Goal: Transaction & Acquisition: Subscribe to service/newsletter

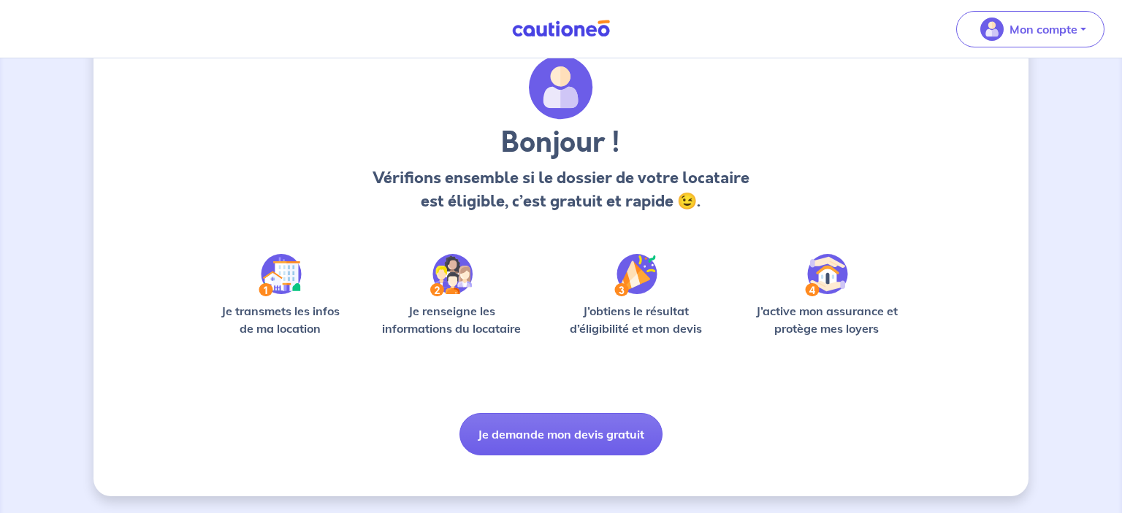
scroll to position [56, 0]
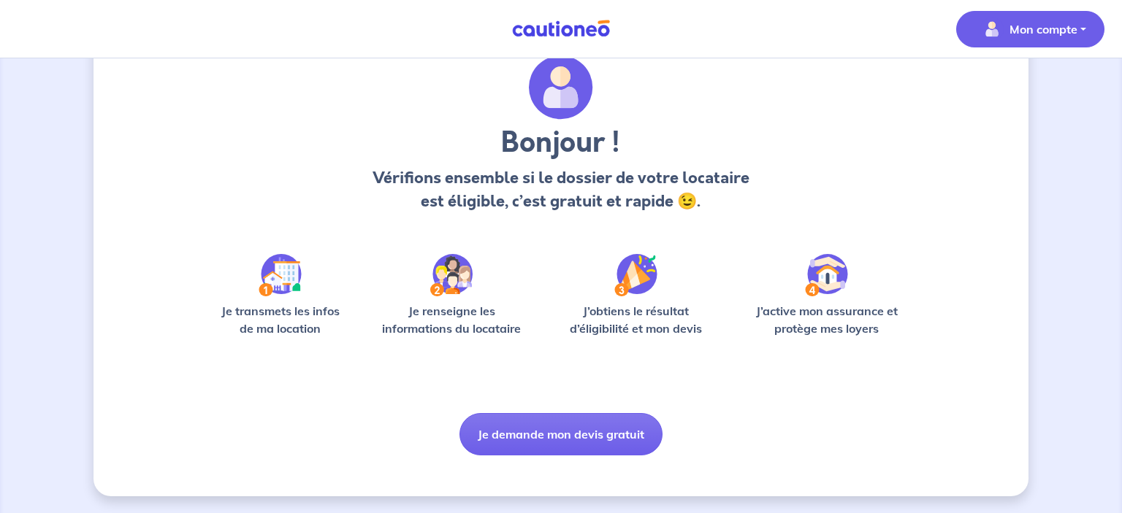
click at [1040, 45] on button "Mon compte" at bounding box center [1030, 29] width 148 height 37
click at [877, 102] on div "Bonjour ! Vérifions ensemble si le dossier de votre locataire est éligible, c’e…" at bounding box center [561, 140] width 660 height 169
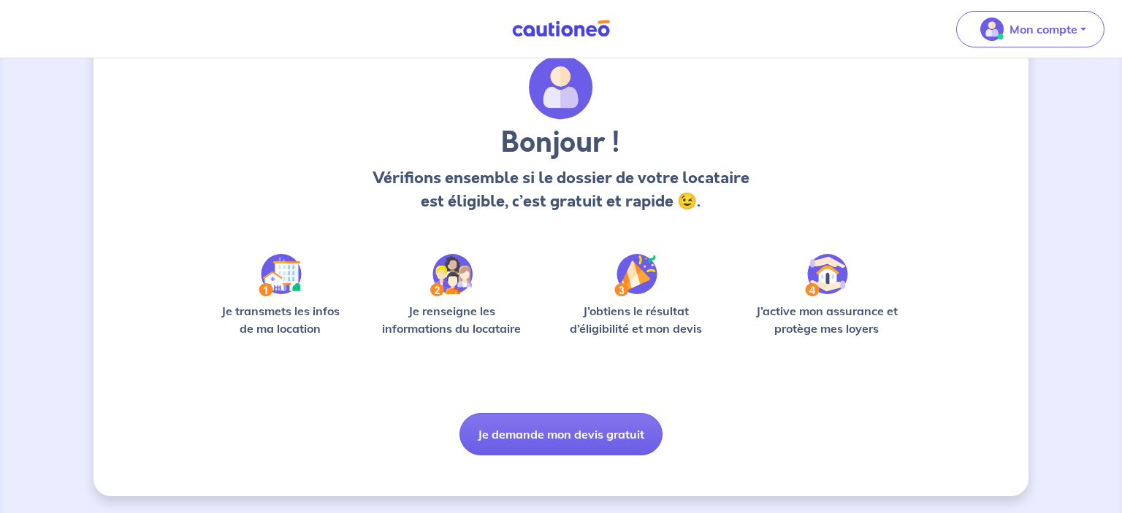
scroll to position [0, 0]
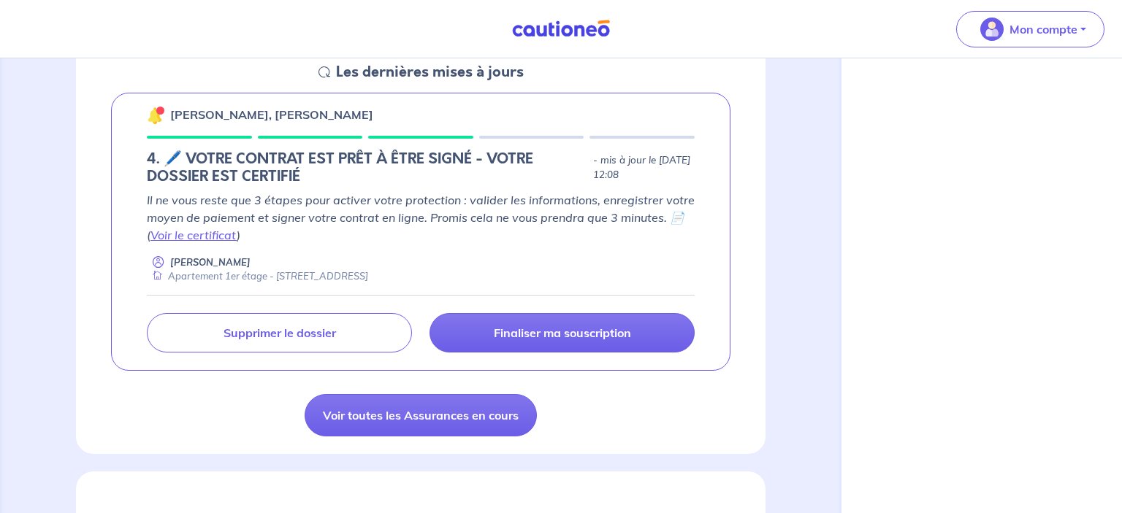
scroll to position [230, 0]
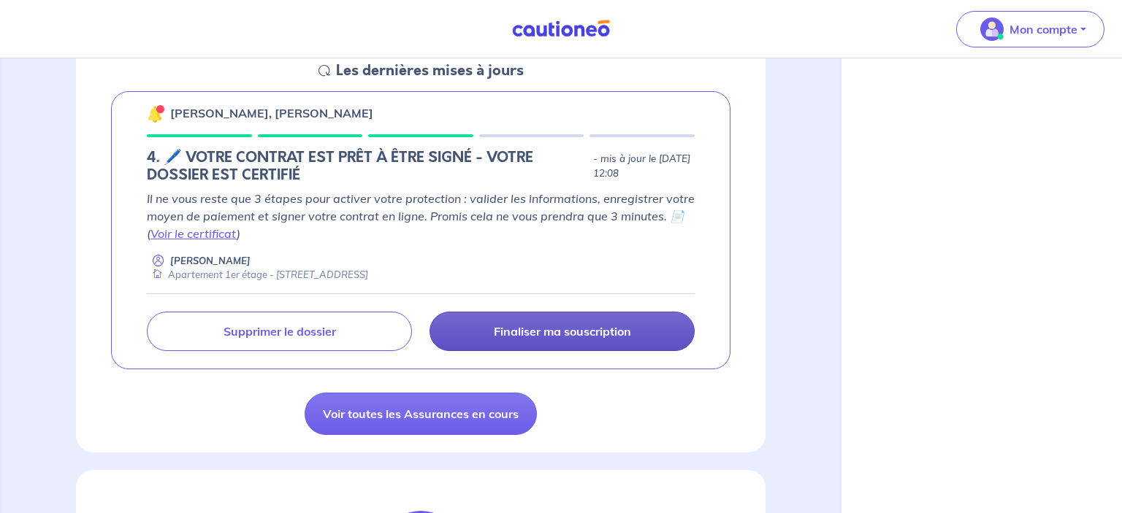
click at [527, 329] on p "Finaliser ma souscription" at bounding box center [562, 331] width 137 height 15
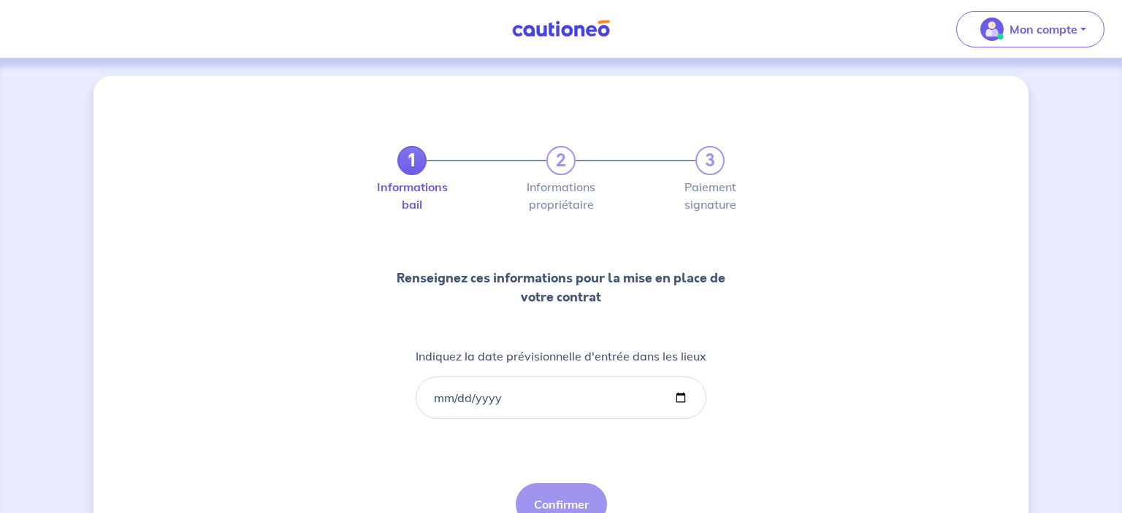
scroll to position [70, 0]
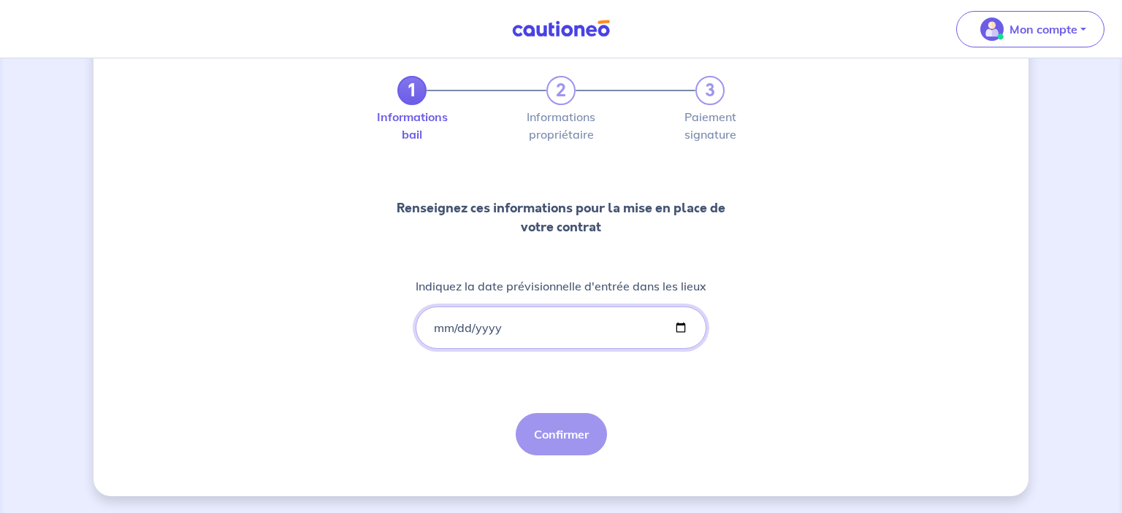
click at [516, 332] on input "Indiquez la date prévisionnelle d'entrée dans les lieux" at bounding box center [561, 328] width 291 height 42
type input "[DATE]"
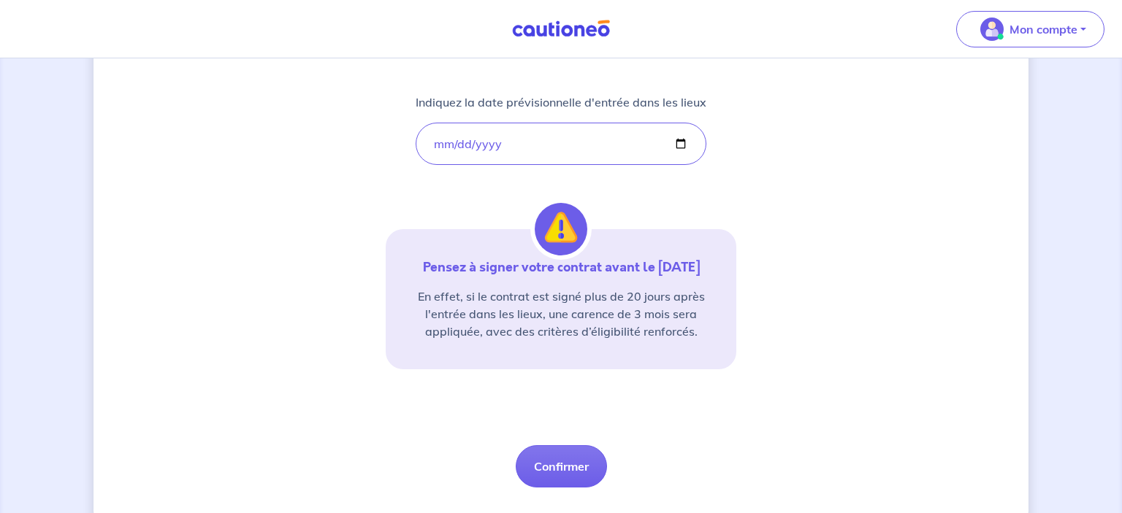
scroll to position [255, 0]
click at [558, 454] on button "Confirmer" at bounding box center [561, 466] width 91 height 42
select select "FR"
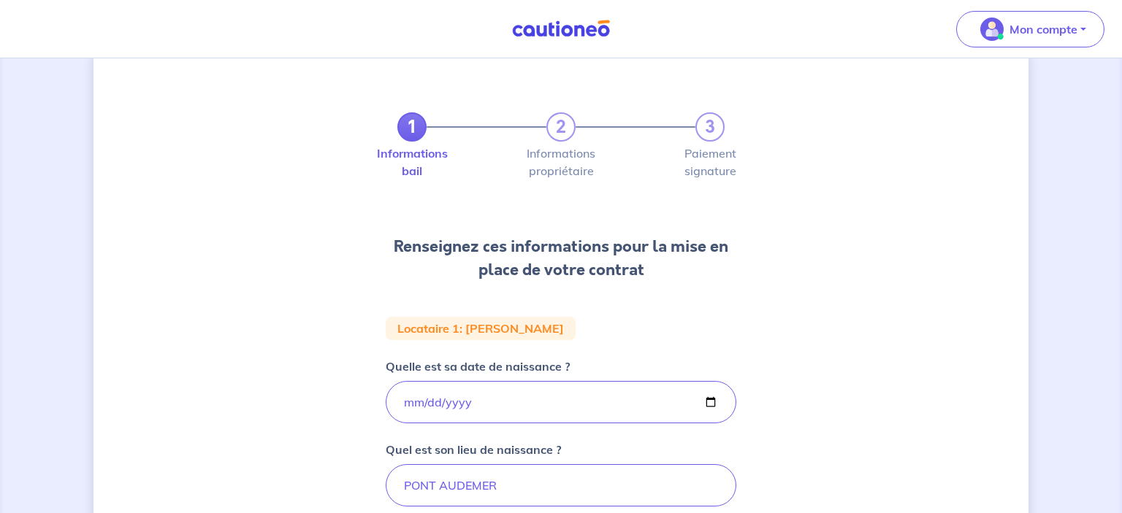
scroll to position [33, 0]
click at [758, 416] on div "1 2 3 Informations bail Informations propriétaire Paiement signature Renseignez…" at bounding box center [560, 459] width 935 height 833
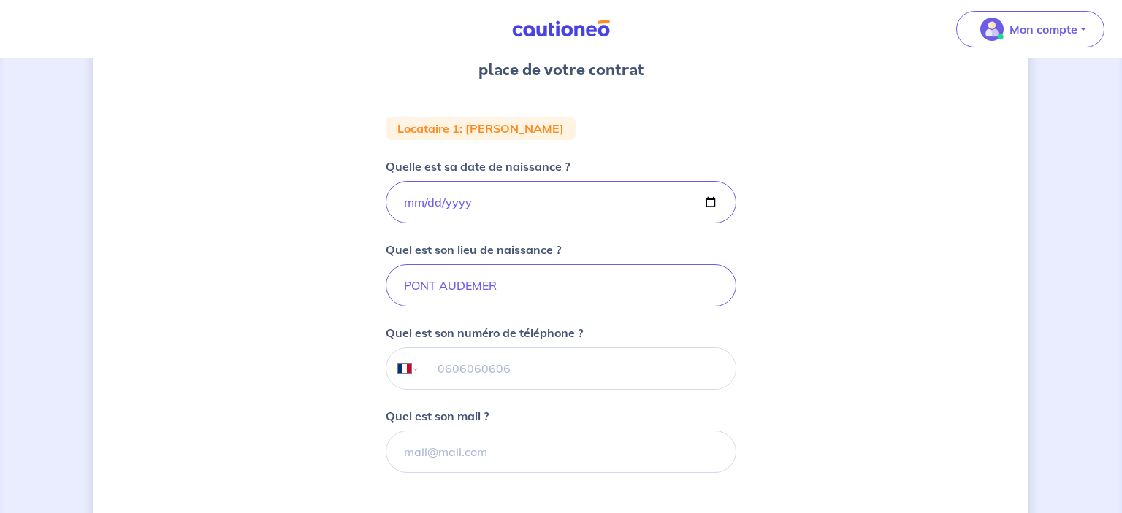
scroll to position [234, 0]
click at [427, 372] on input "tel" at bounding box center [577, 368] width 315 height 41
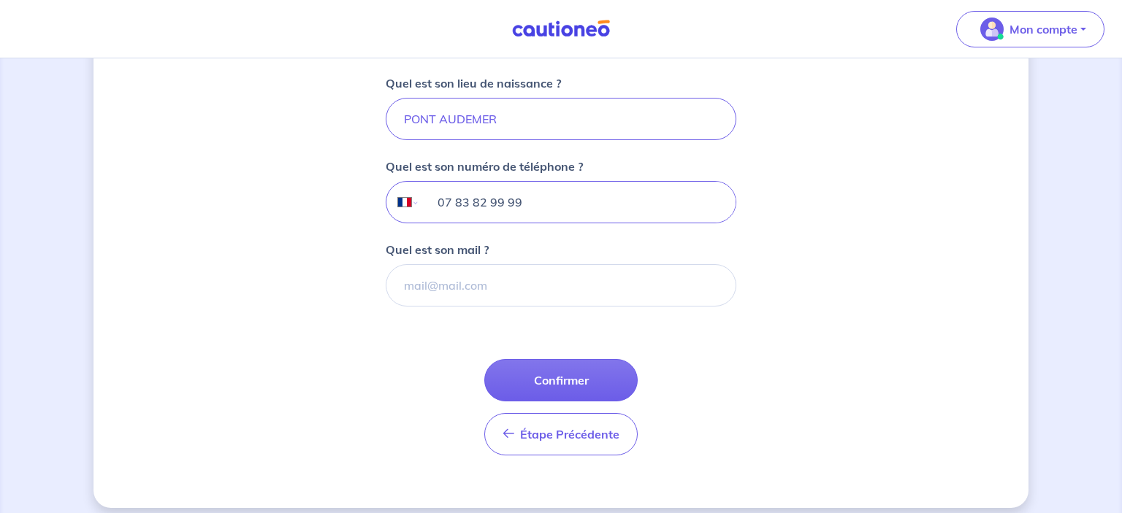
scroll to position [410, 0]
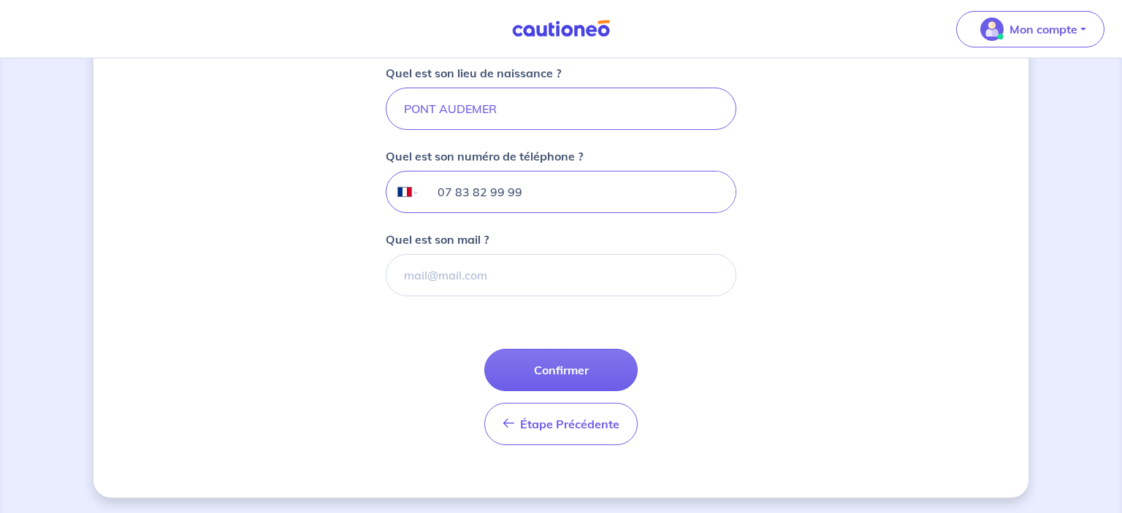
type input "07 83 82 99 99"
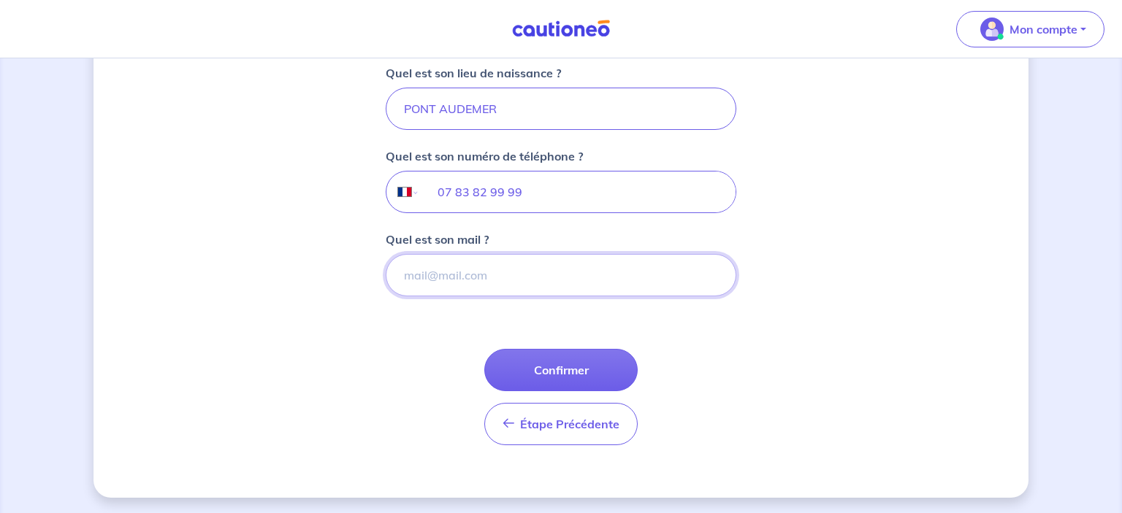
click at [521, 285] on input "Quel est son mail ?" at bounding box center [561, 275] width 351 height 42
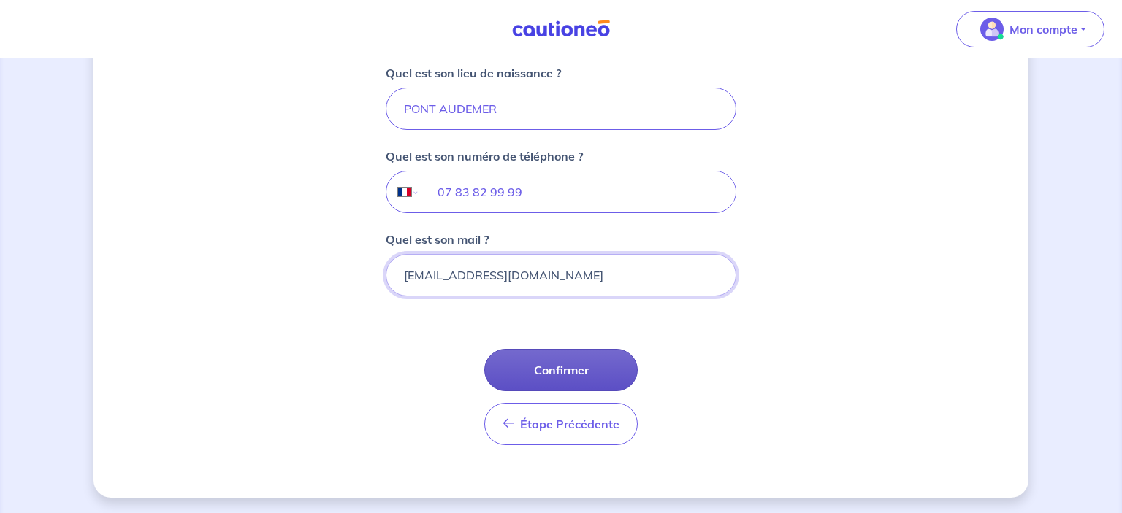
type input "[EMAIL_ADDRESS][DOMAIN_NAME]"
click at [546, 364] on button "Confirmer" at bounding box center [560, 370] width 153 height 42
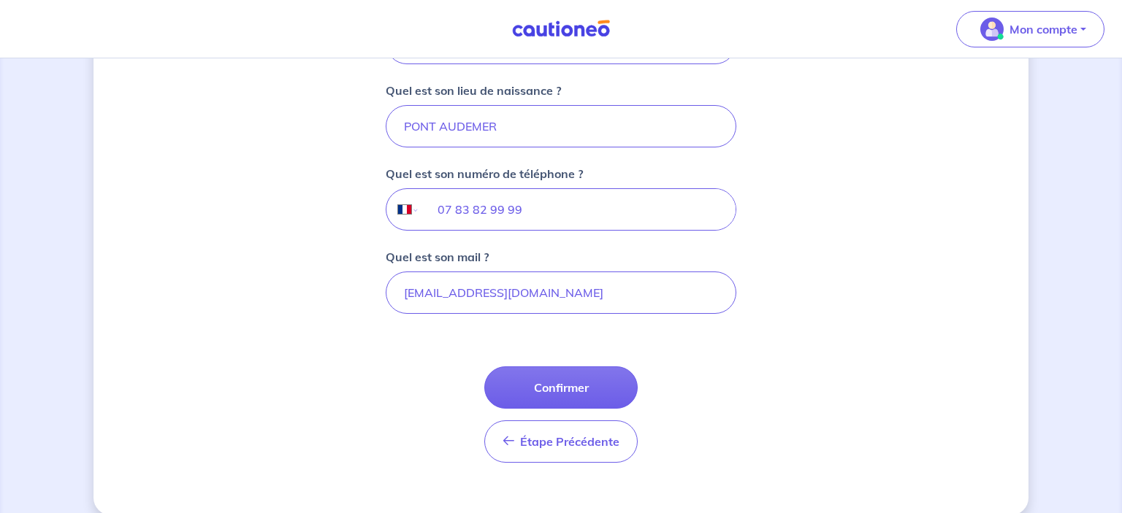
scroll to position [395, 0]
click at [826, 356] on div "1 2 3 Informations bail Informations propriétaire Paiement signature Renseignez…" at bounding box center [560, 97] width 935 height 833
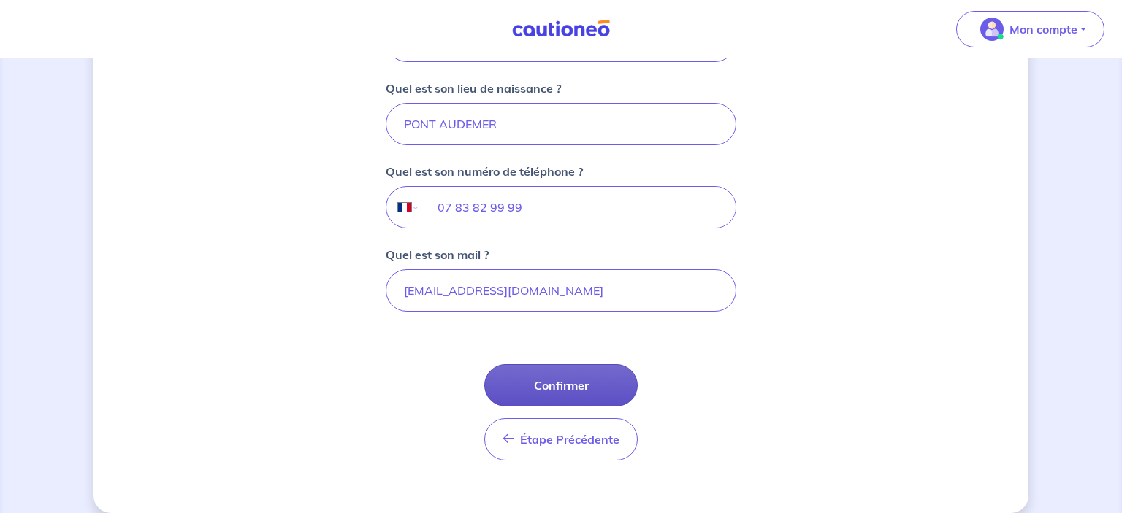
click at [610, 368] on button "Confirmer" at bounding box center [560, 385] width 153 height 42
select select "FR"
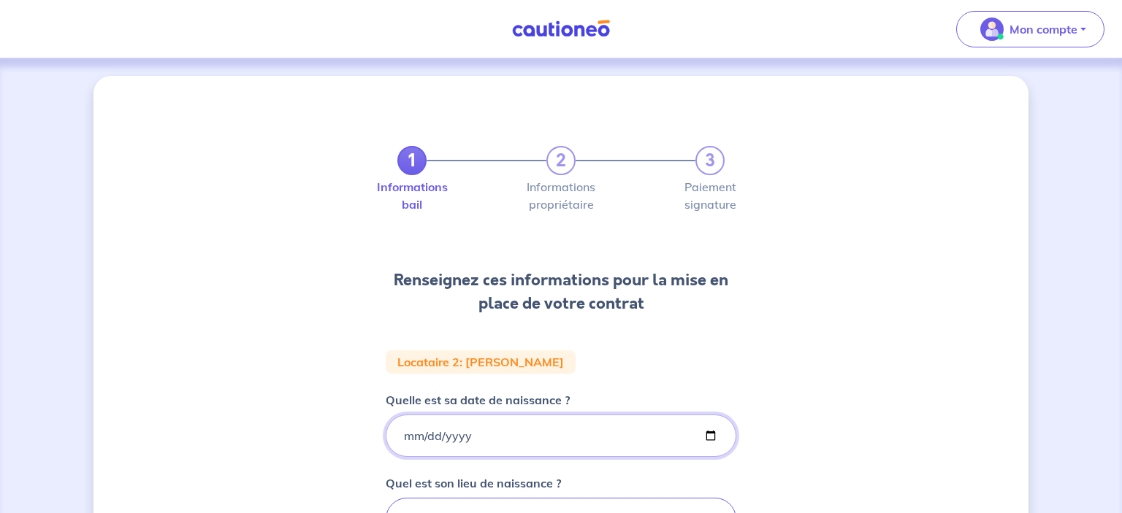
click at [533, 425] on input "[DATE]" at bounding box center [561, 436] width 351 height 42
type input "[DATE]"
click at [406, 431] on input "Quelle est sa date de naissance ?" at bounding box center [561, 436] width 351 height 42
type input "[DATE]"
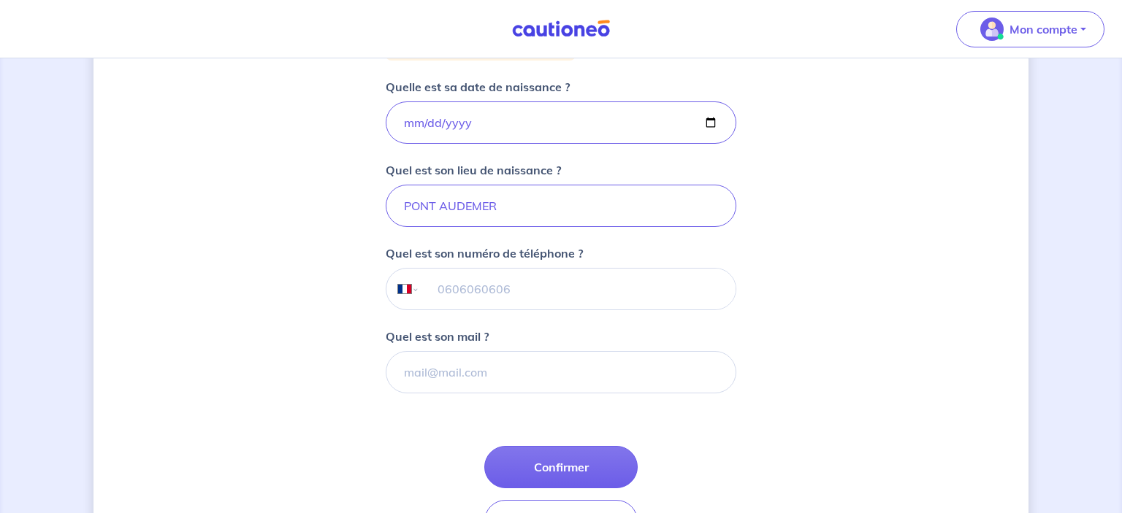
scroll to position [318, 0]
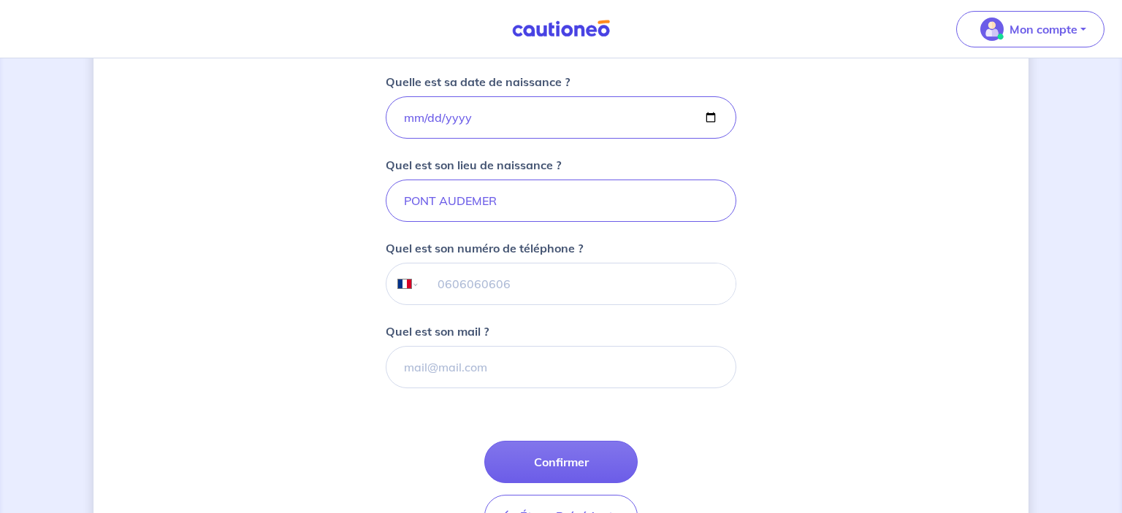
click at [457, 288] on input "tel" at bounding box center [577, 284] width 315 height 41
type input "06 01 96 55 10"
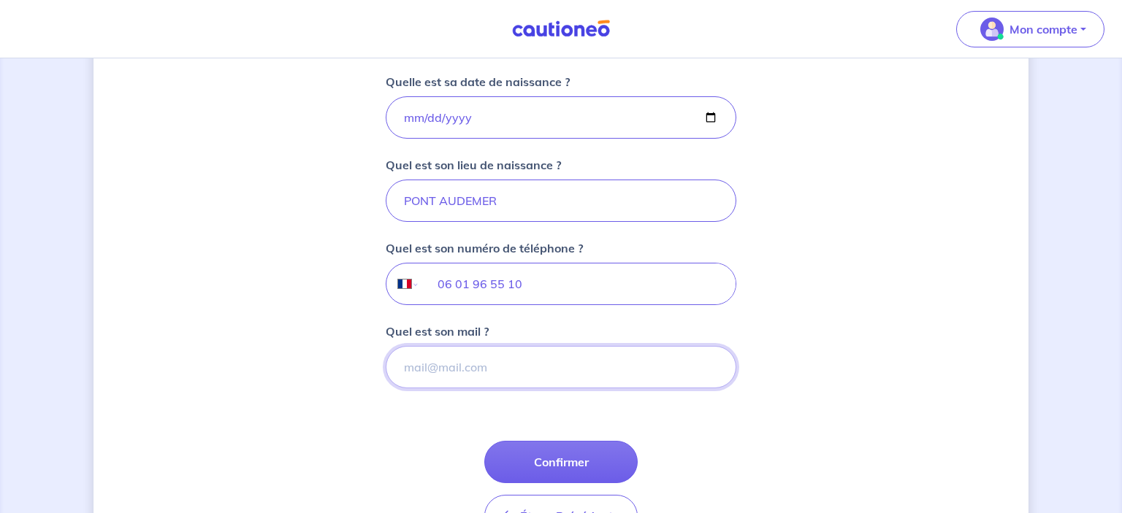
click at [516, 369] on input "Quel est son mail ?" at bounding box center [561, 367] width 351 height 42
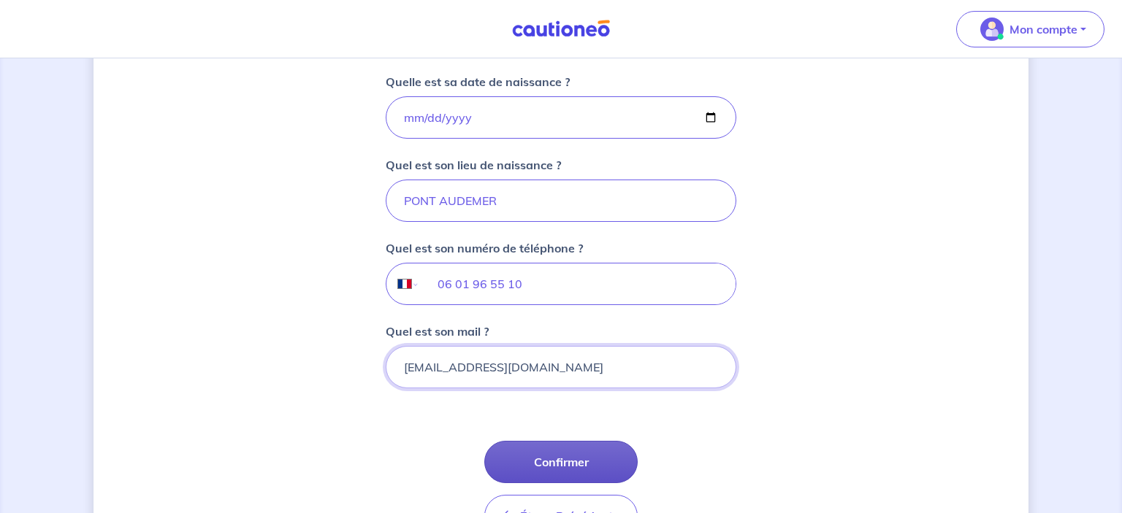
type input "[EMAIL_ADDRESS][DOMAIN_NAME]"
click at [591, 475] on button "Confirmer" at bounding box center [560, 462] width 153 height 42
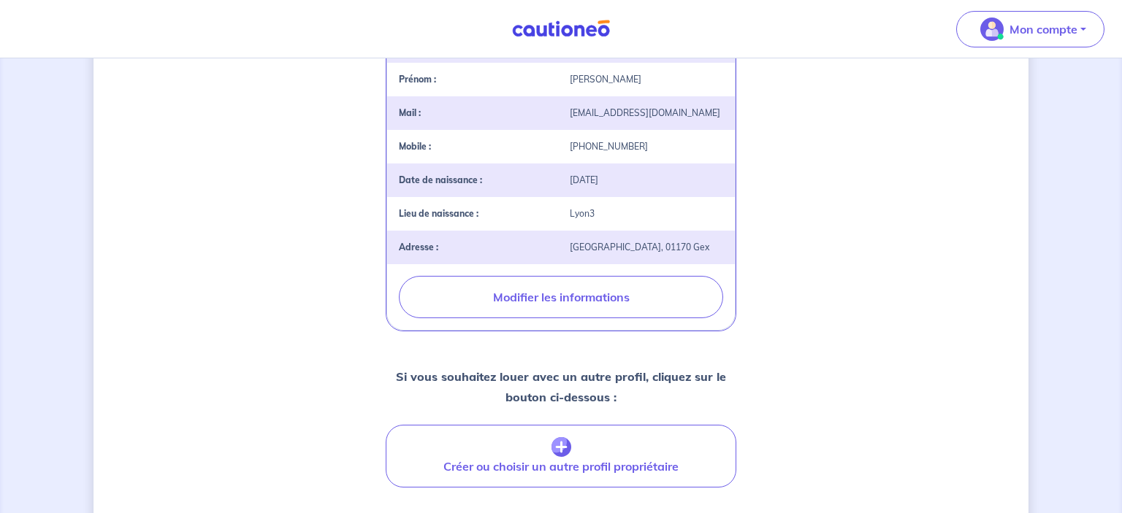
scroll to position [370, 0]
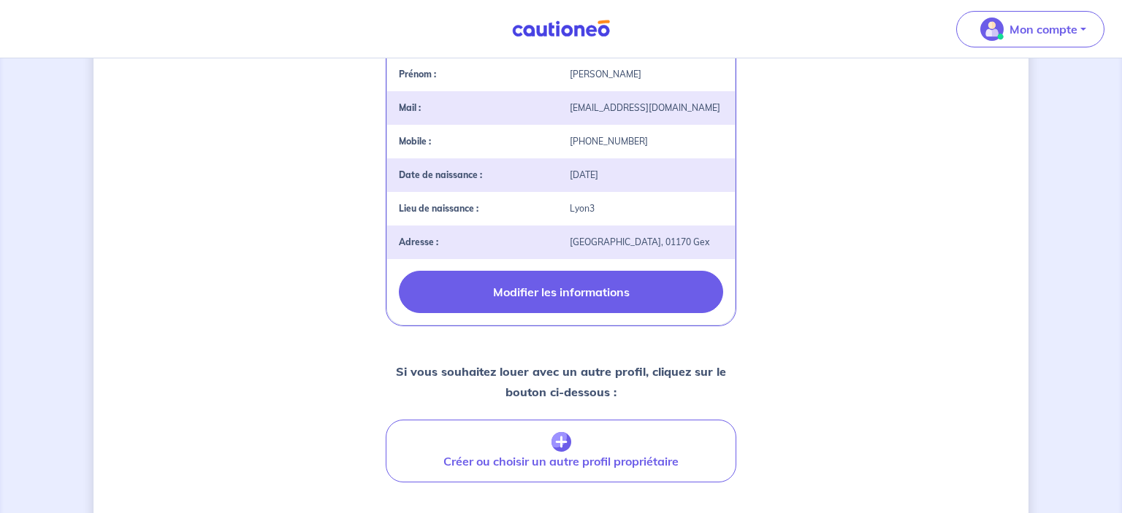
click at [620, 310] on button "Modifier les informations" at bounding box center [561, 292] width 324 height 42
select select "FR"
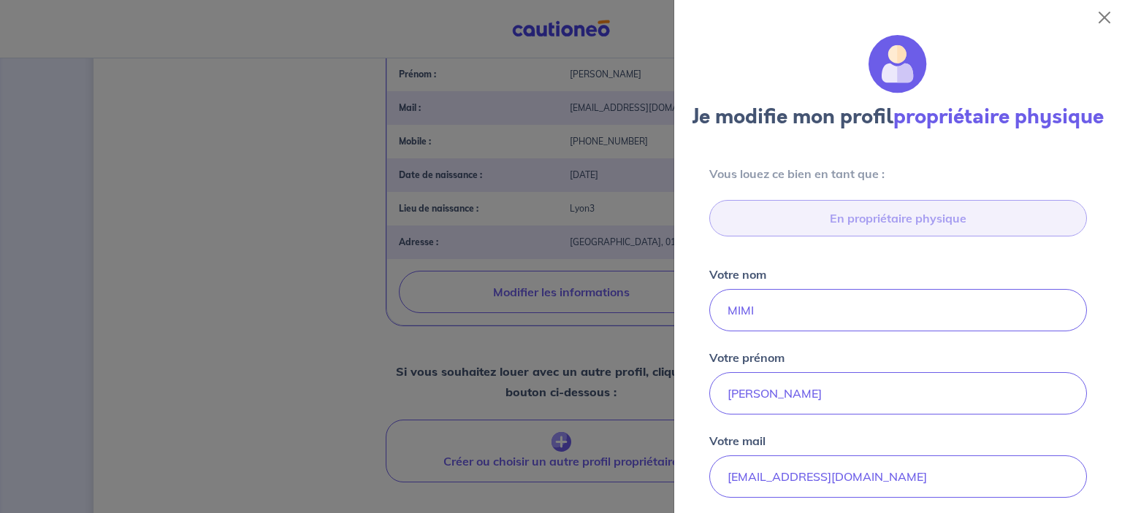
scroll to position [552, 0]
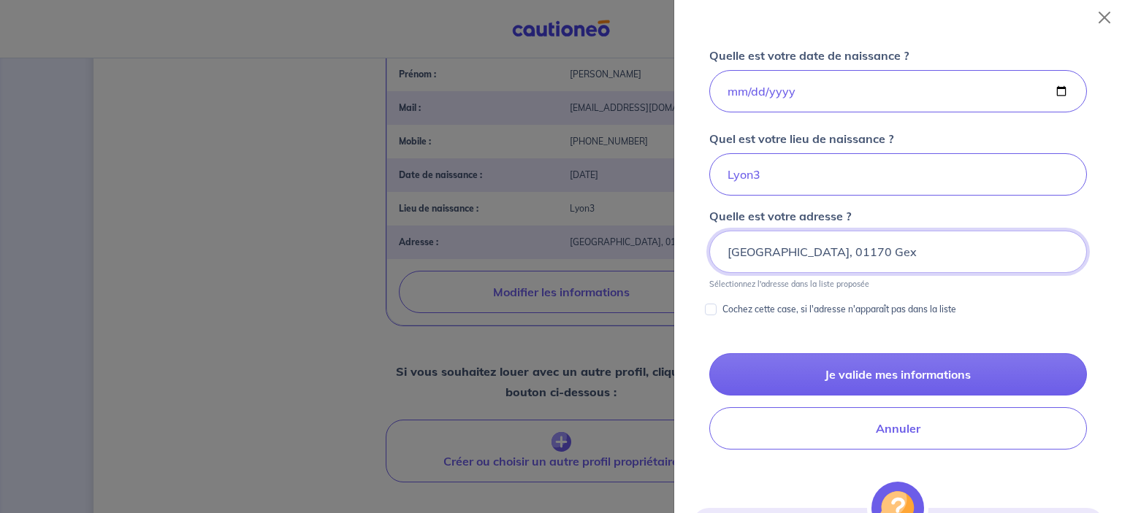
drag, startPoint x: 919, startPoint y: 273, endPoint x: 650, endPoint y: 258, distance: 269.2
click at [709, 258] on input "[GEOGRAPHIC_DATA], 01170 Gex" at bounding box center [898, 252] width 378 height 42
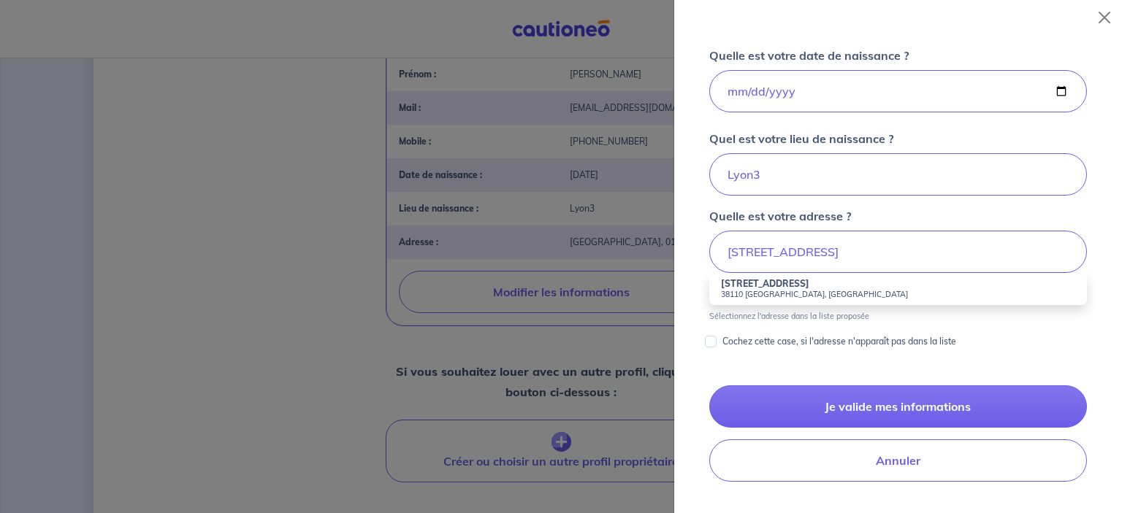
click at [724, 299] on small "38110 [GEOGRAPHIC_DATA], [GEOGRAPHIC_DATA]" at bounding box center [898, 294] width 354 height 10
type input "[STREET_ADDRESS]"
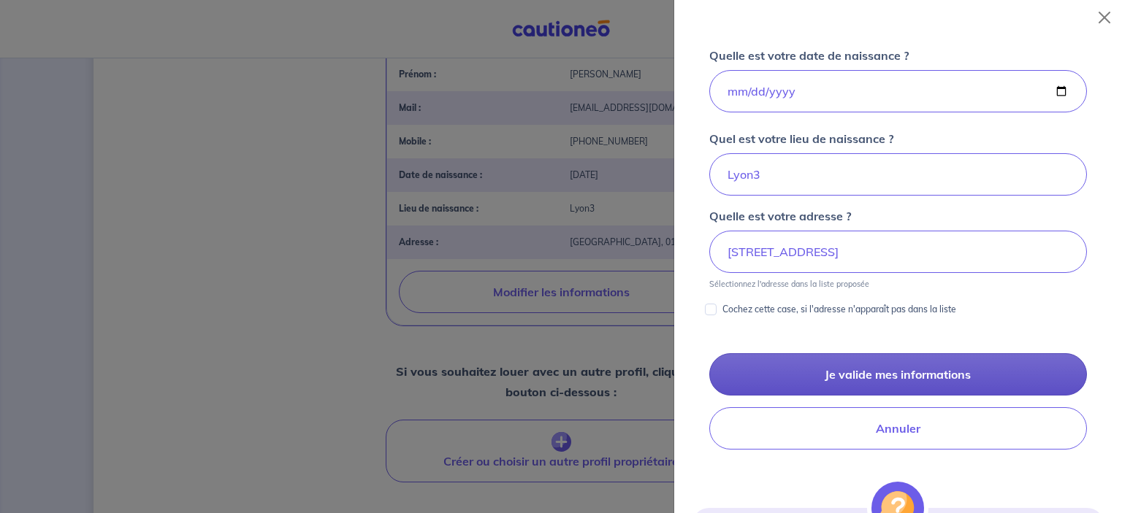
click at [841, 394] on button "Je valide mes informations" at bounding box center [898, 374] width 378 height 42
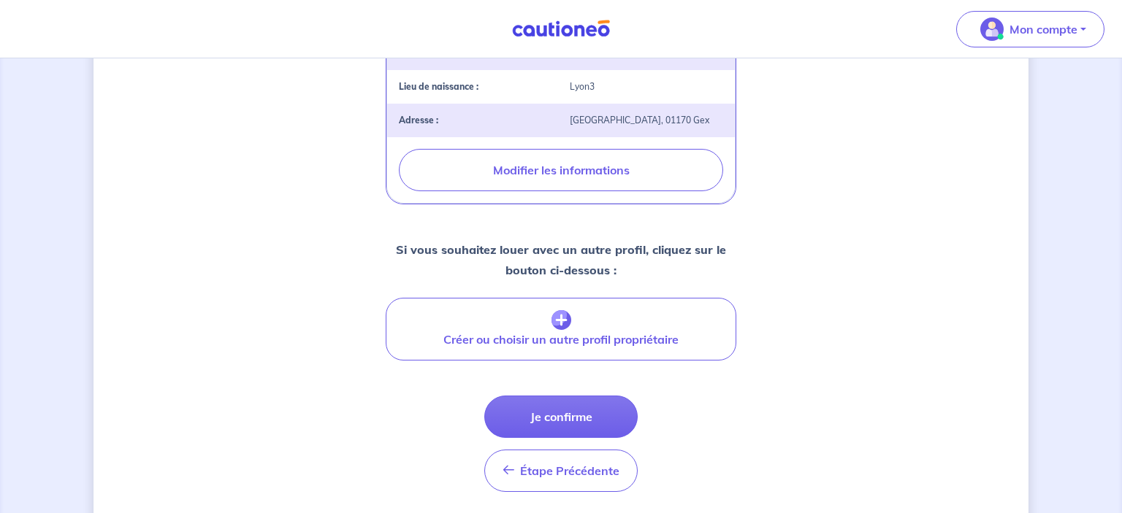
scroll to position [494, 0]
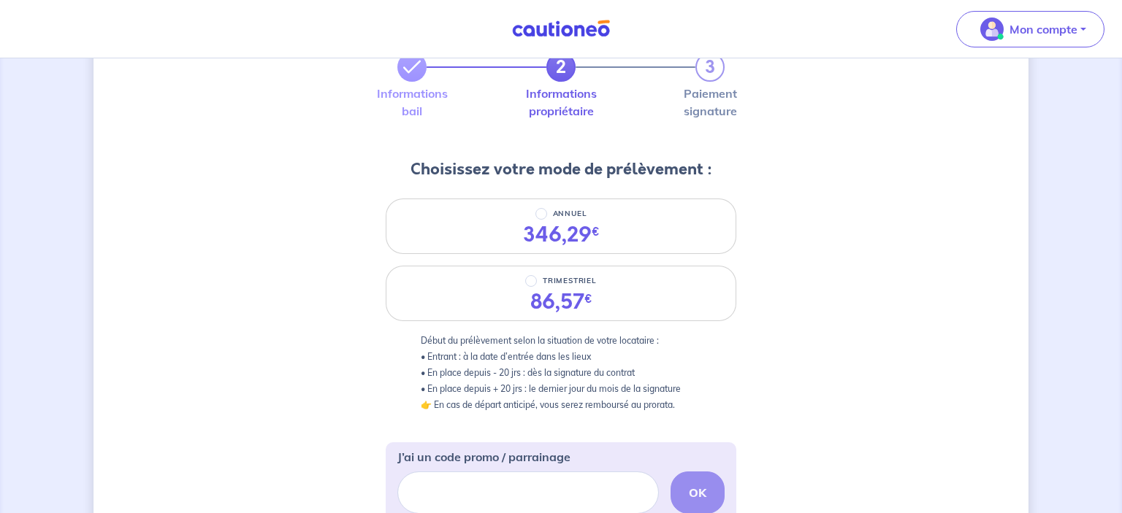
scroll to position [99, 0]
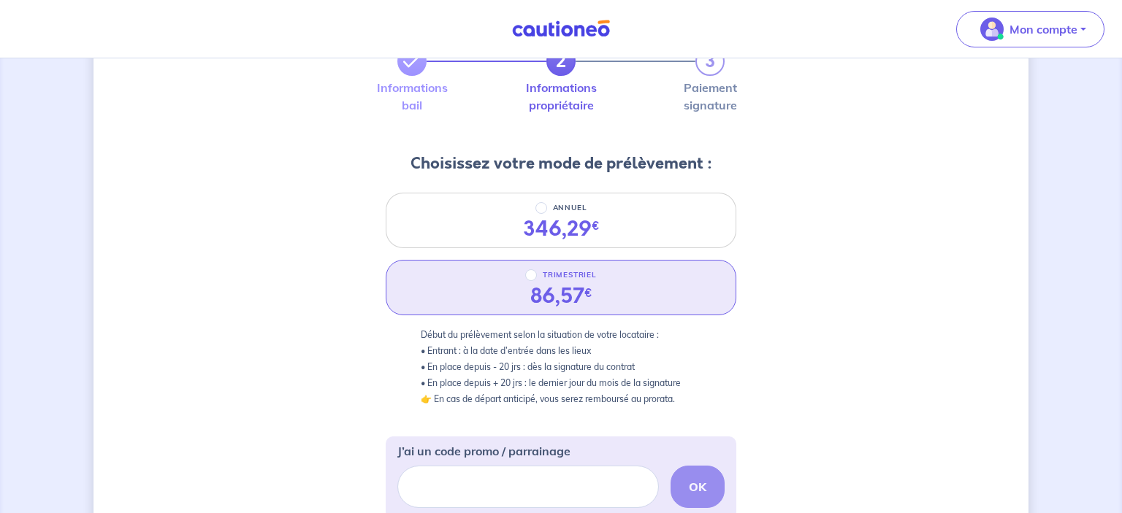
click at [546, 290] on div "86,57 €" at bounding box center [561, 296] width 62 height 25
radio input "true"
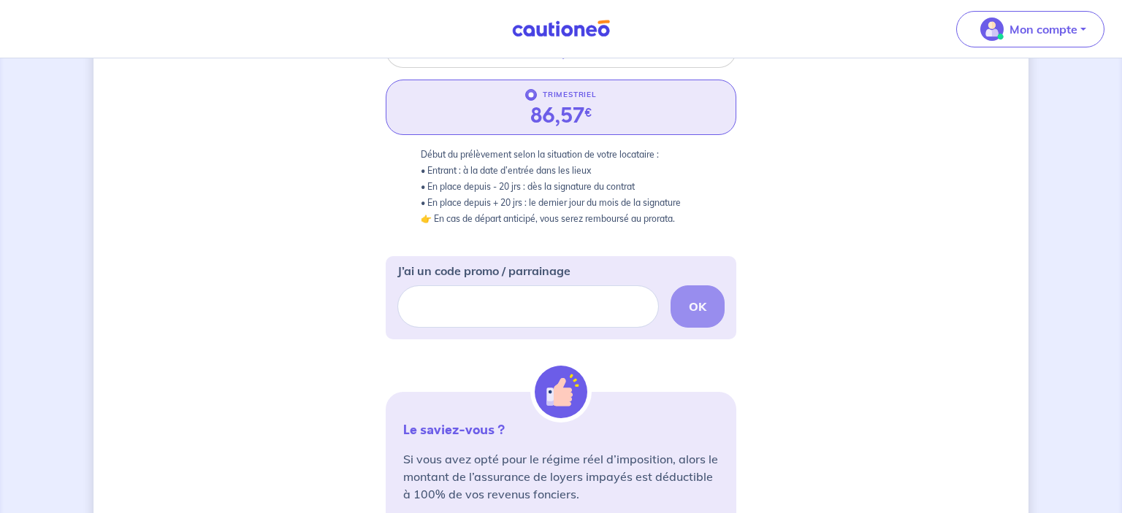
scroll to position [467, 0]
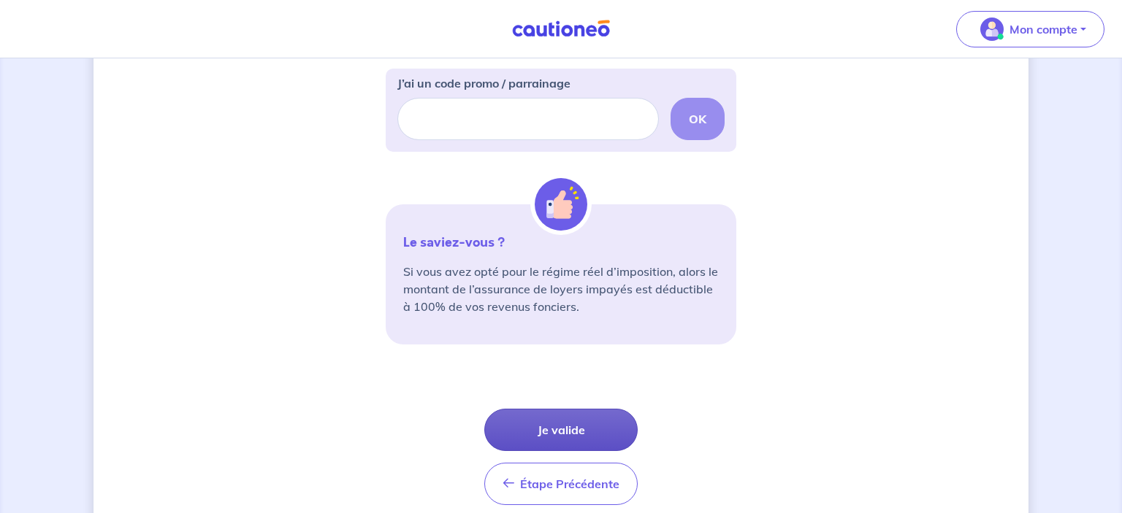
click at [592, 420] on button "Je valide" at bounding box center [560, 430] width 153 height 42
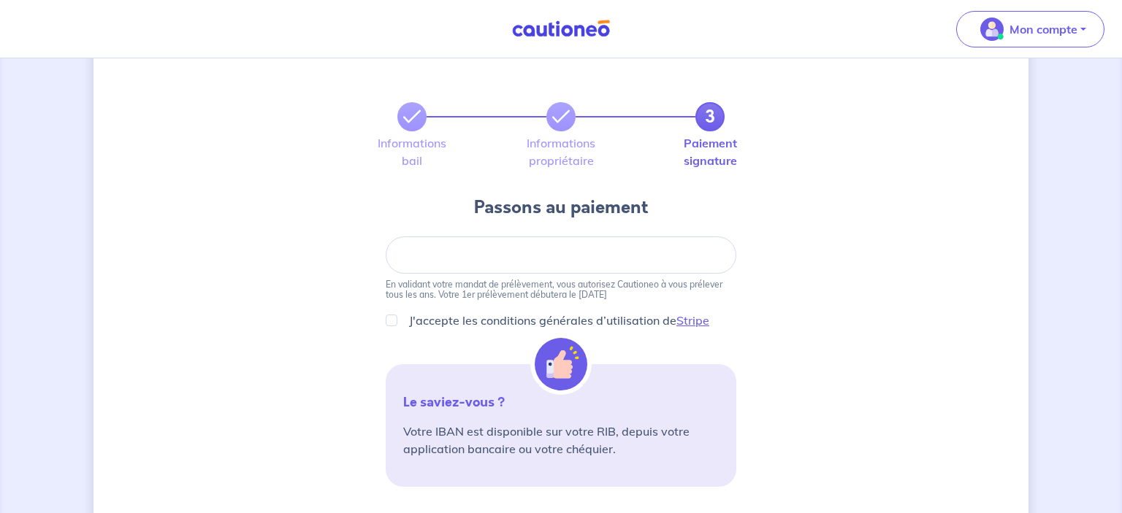
scroll to position [45, 0]
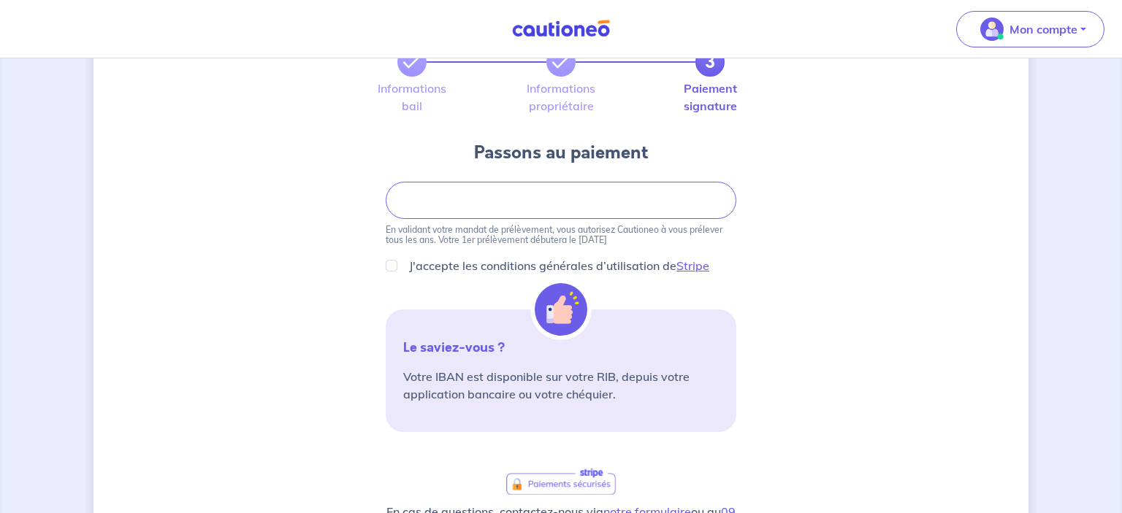
click at [554, 337] on div at bounding box center [560, 309] width 61 height 61
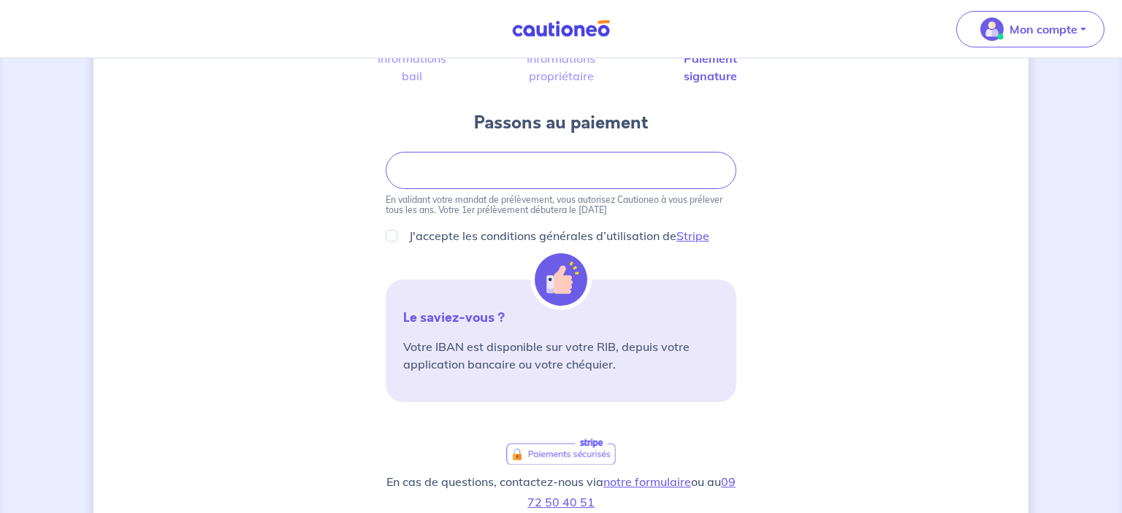
scroll to position [128, 0]
click at [575, 283] on img at bounding box center [561, 280] width 53 height 53
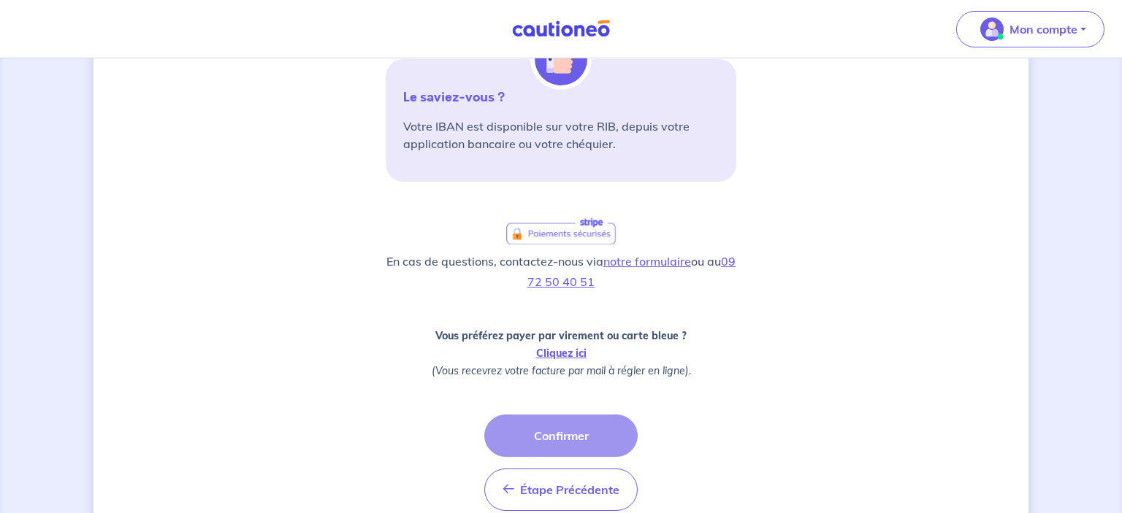
scroll to position [415, 0]
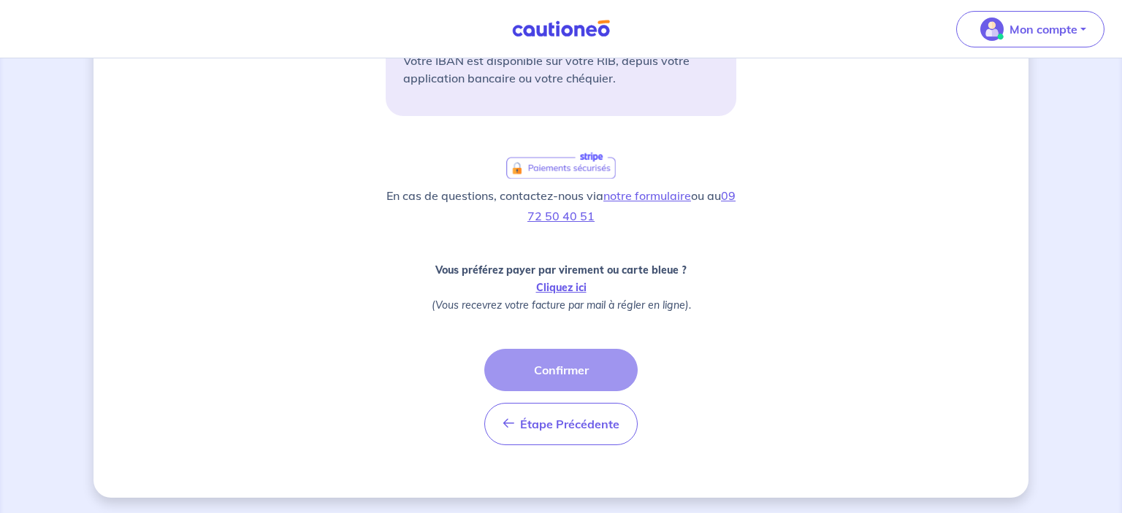
click at [565, 368] on div "Étape Précédente Précédent Confirmer Confirmer" at bounding box center [560, 397] width 153 height 96
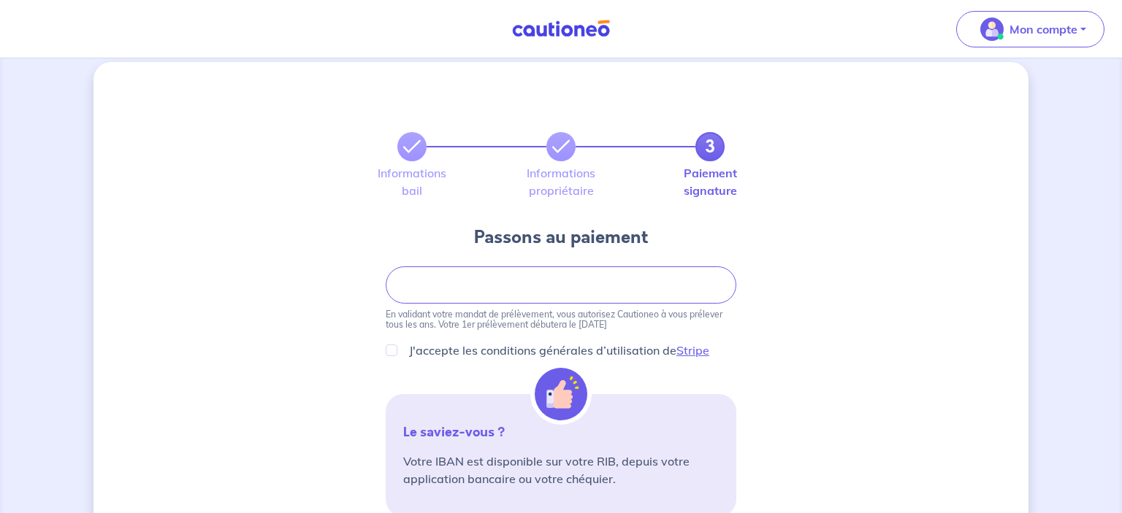
scroll to position [6, 0]
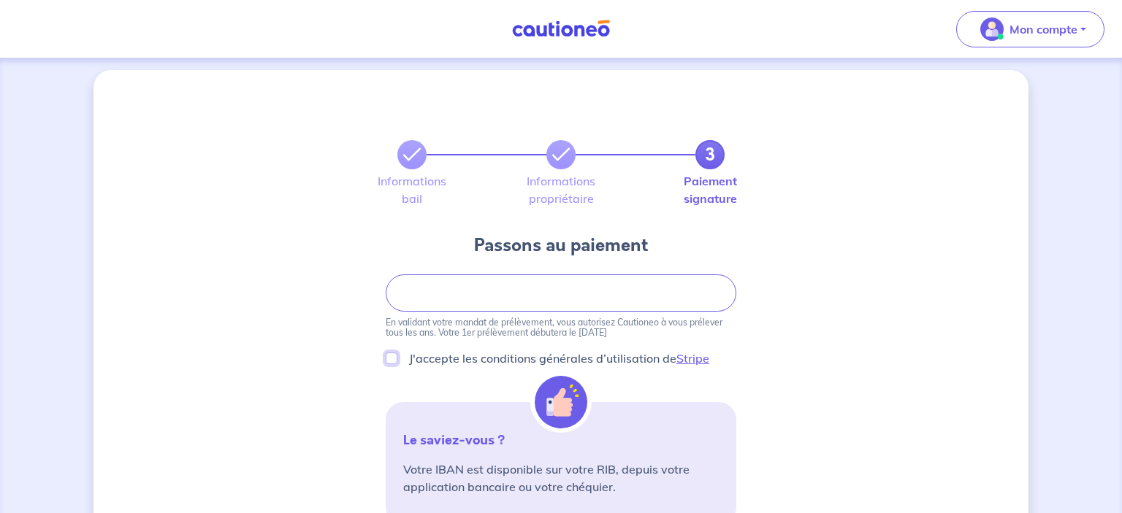
click at [386, 357] on input "J'accepte les conditions générales d’utilisation de Stripe" at bounding box center [392, 359] width 12 height 12
checkbox input "true"
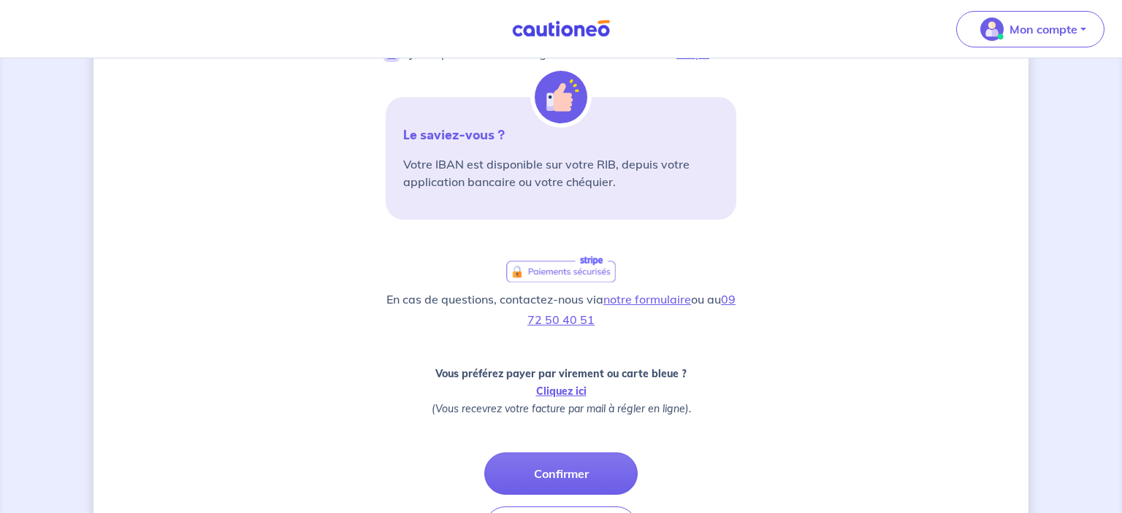
scroll to position [312, 0]
click at [556, 463] on button "Confirmer" at bounding box center [560, 473] width 153 height 42
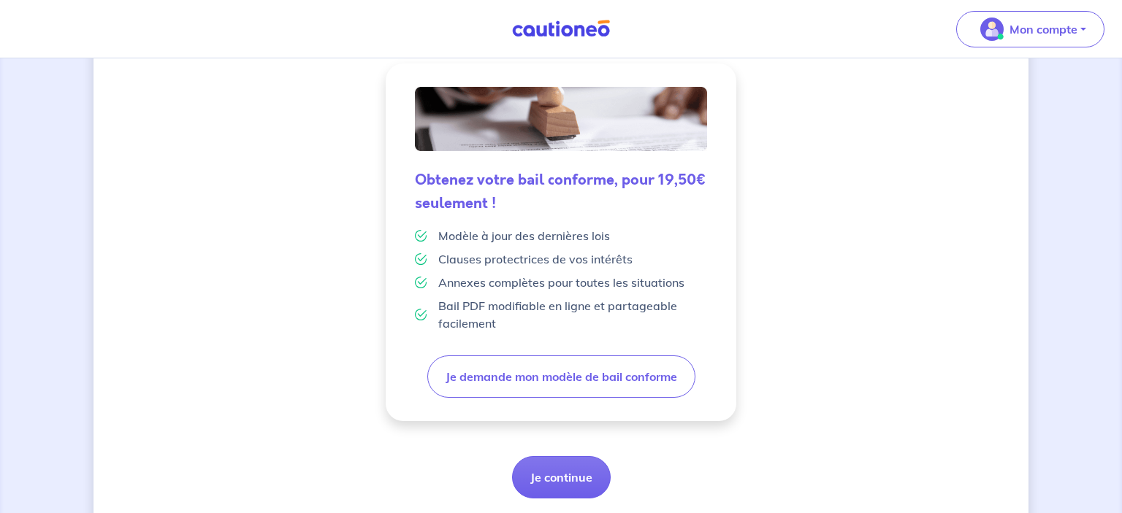
scroll to position [406, 0]
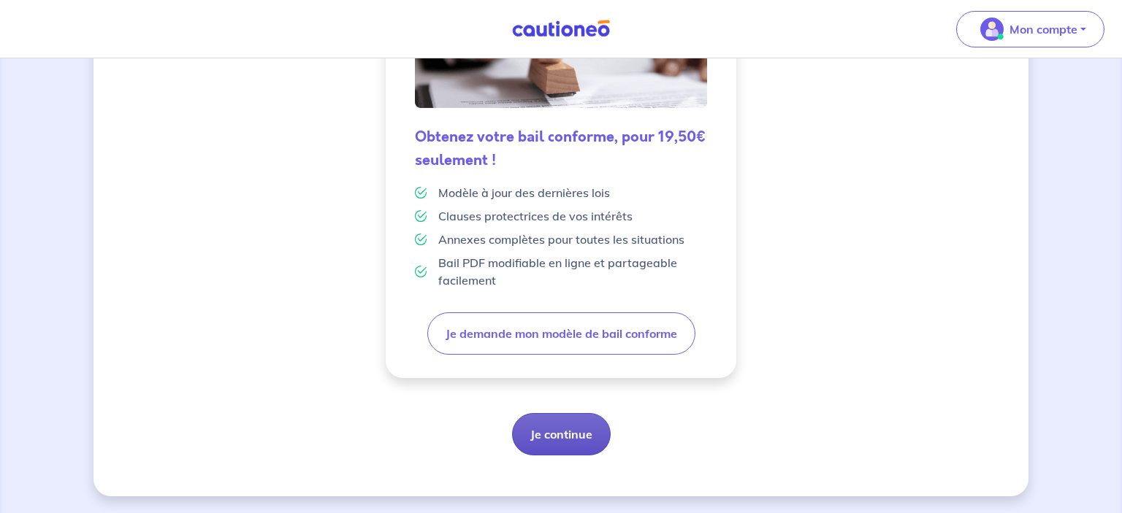
click at [559, 443] on button "Je continue" at bounding box center [561, 434] width 99 height 42
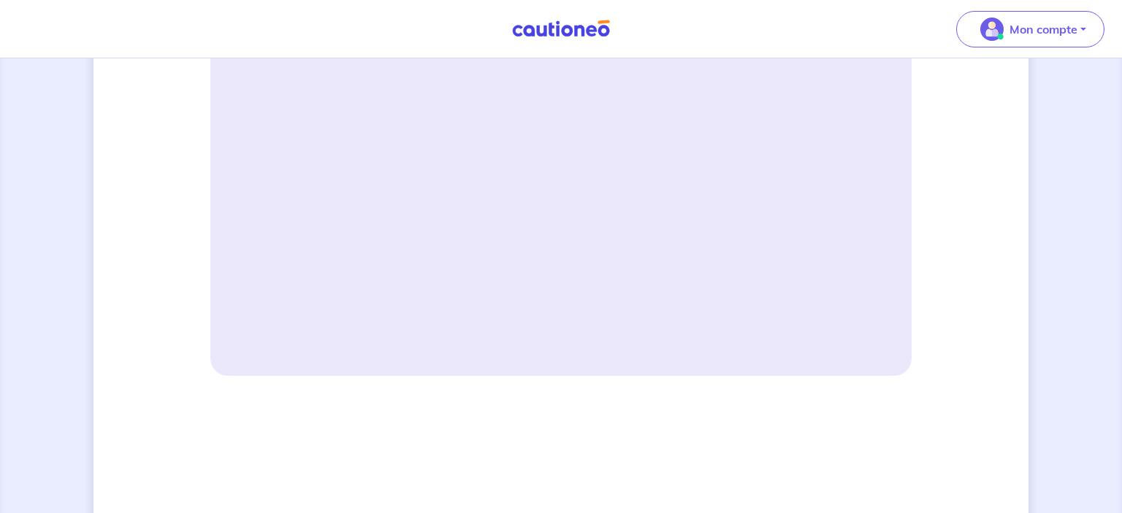
scroll to position [649, 0]
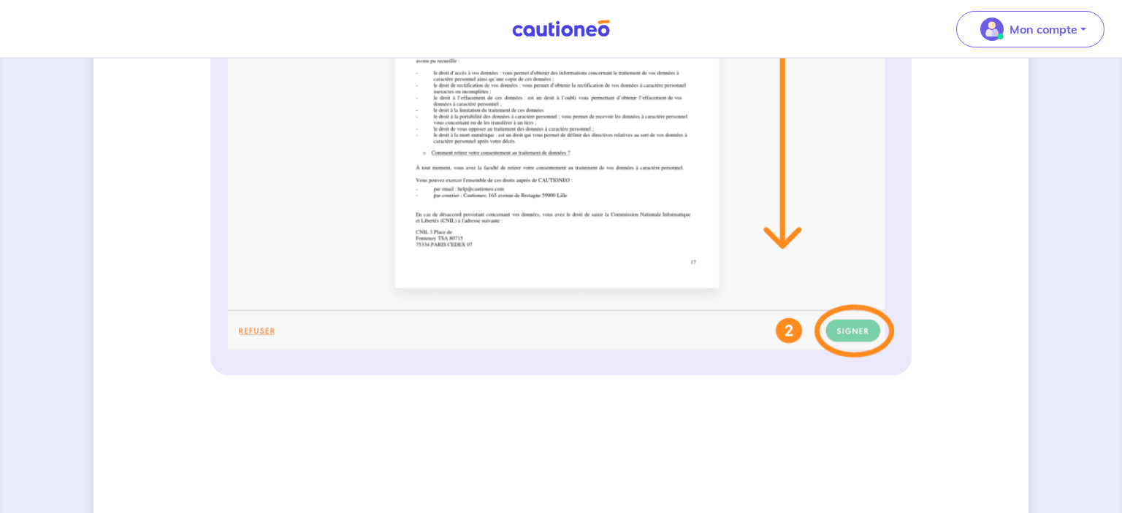
click at [780, 240] on img at bounding box center [561, 68] width 666 height 580
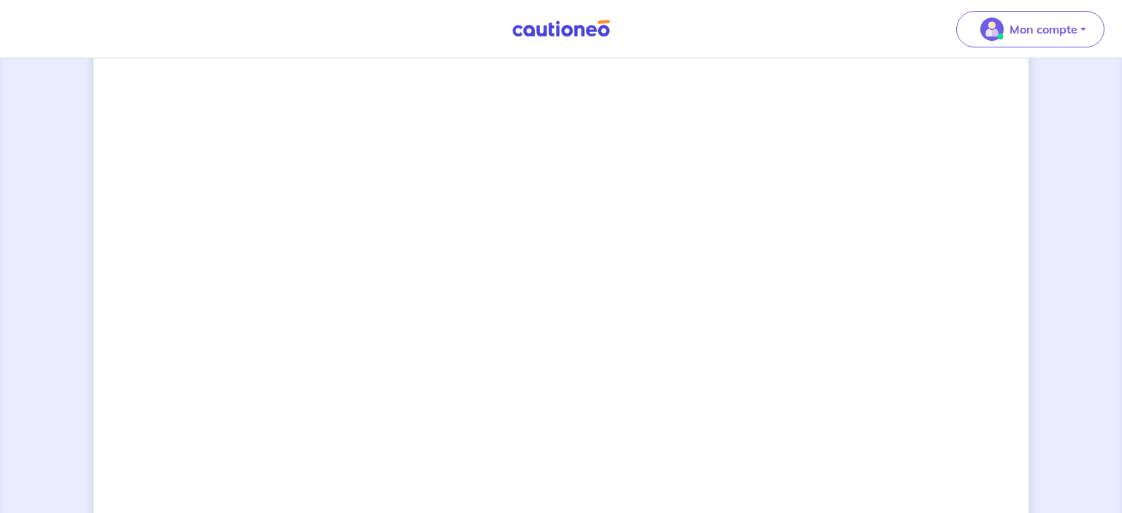
scroll to position [1017, 0]
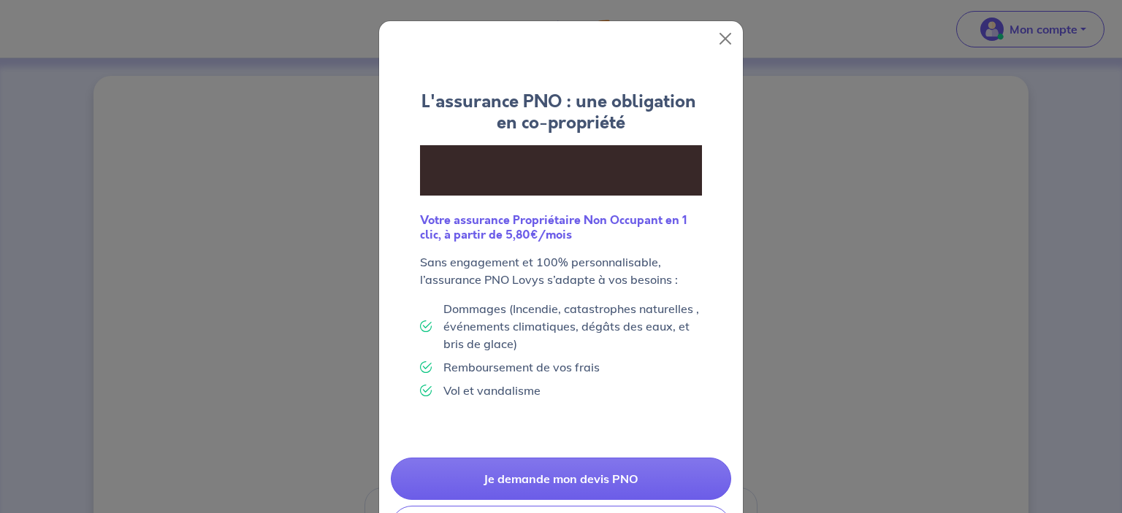
scroll to position [41, 0]
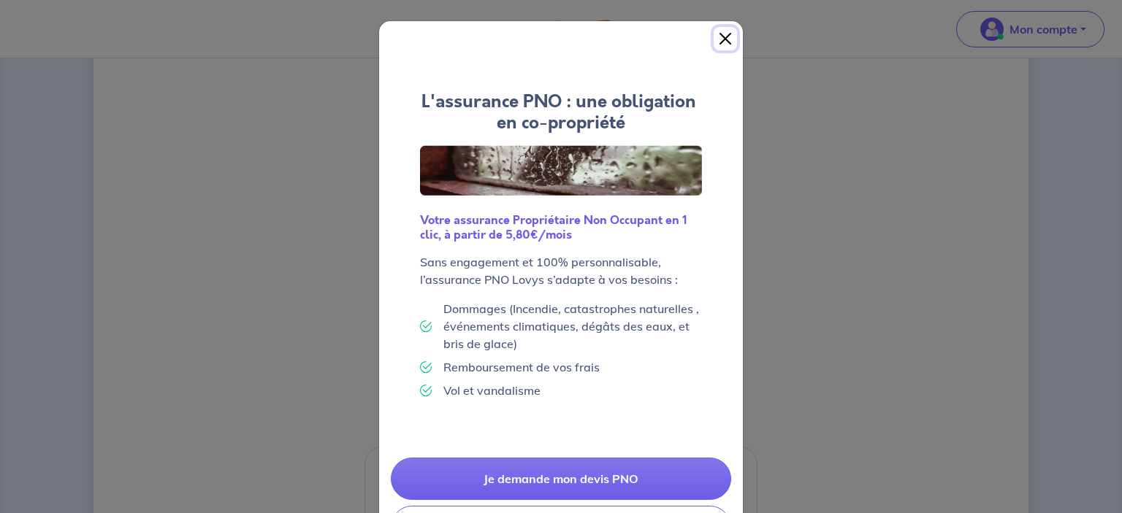
click at [735, 39] on button "Close" at bounding box center [725, 38] width 23 height 23
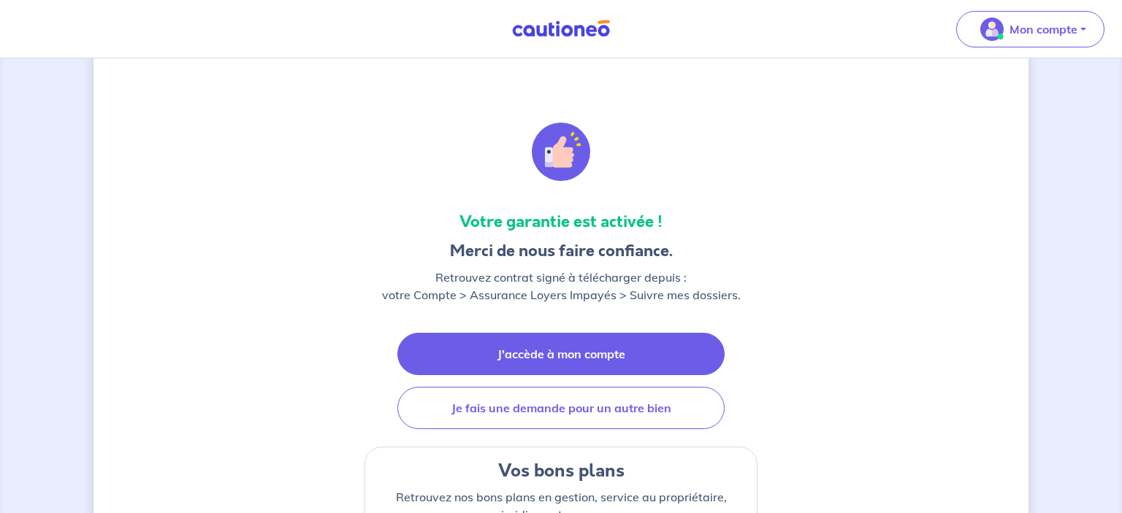
click at [611, 343] on link "J'accède à mon compte" at bounding box center [560, 354] width 327 height 42
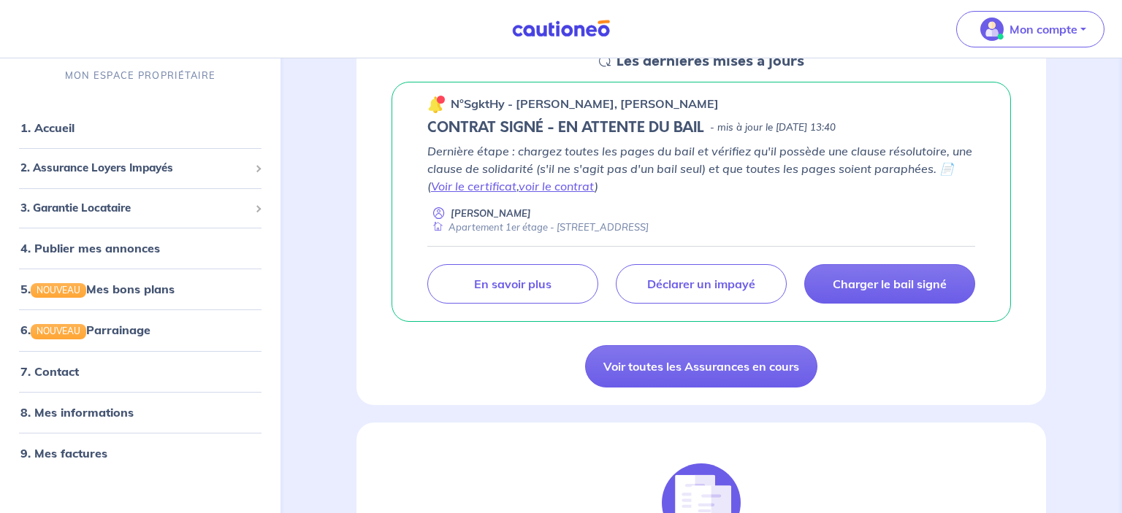
scroll to position [245, 0]
